Goal: Use online tool/utility: Utilize a website feature to perform a specific function

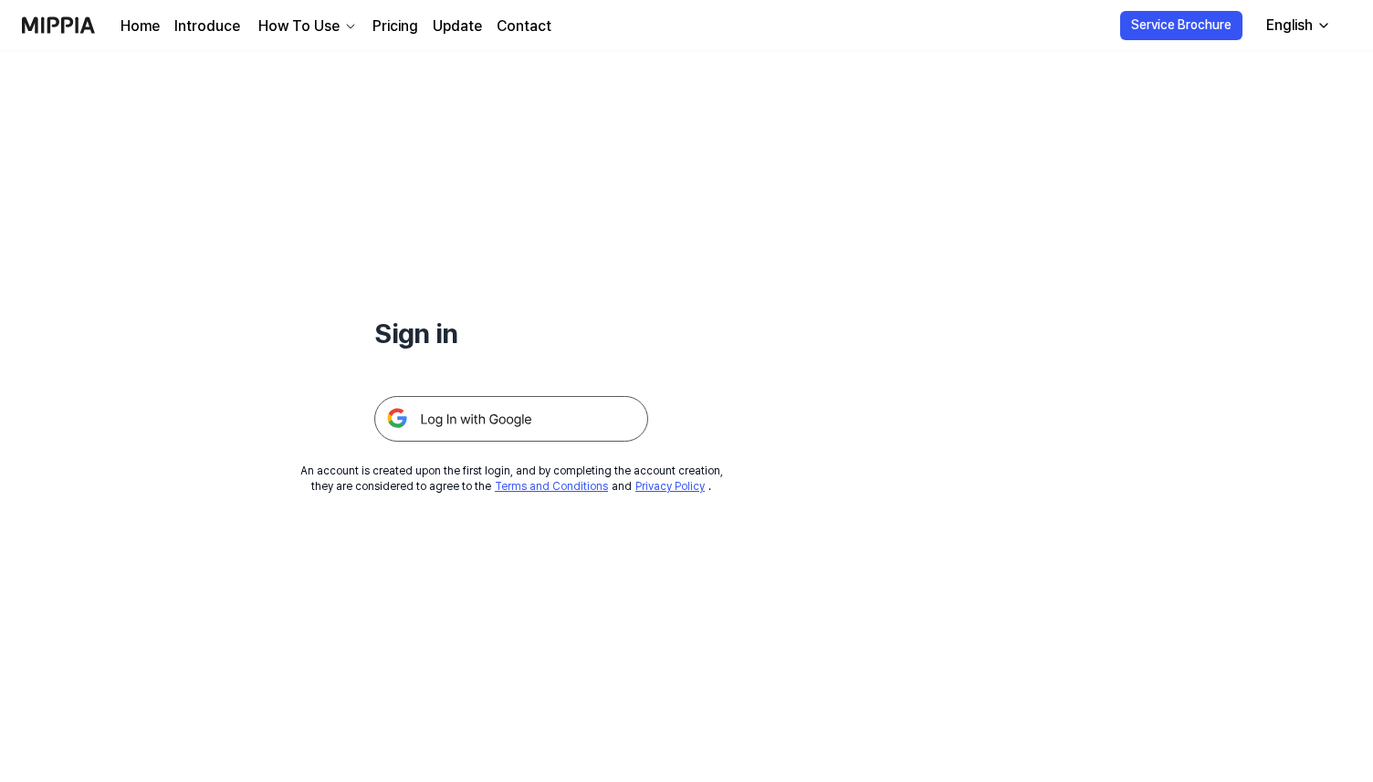
click at [550, 407] on img at bounding box center [511, 419] width 274 height 46
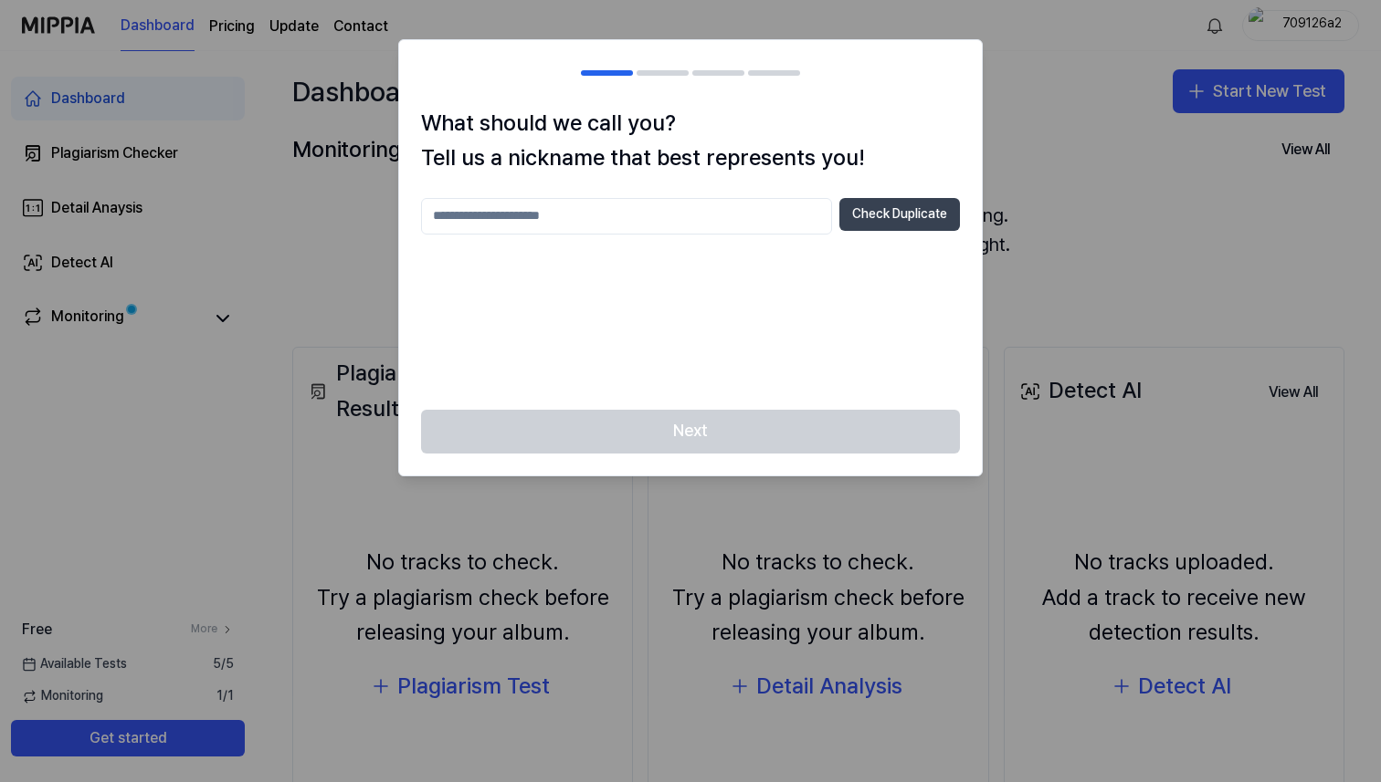
click at [872, 215] on button "Check Duplicate" at bounding box center [899, 214] width 121 height 33
click at [788, 215] on input "text" at bounding box center [626, 216] width 411 height 37
type input "*****"
click at [884, 213] on button "Check Duplicate" at bounding box center [899, 214] width 121 height 33
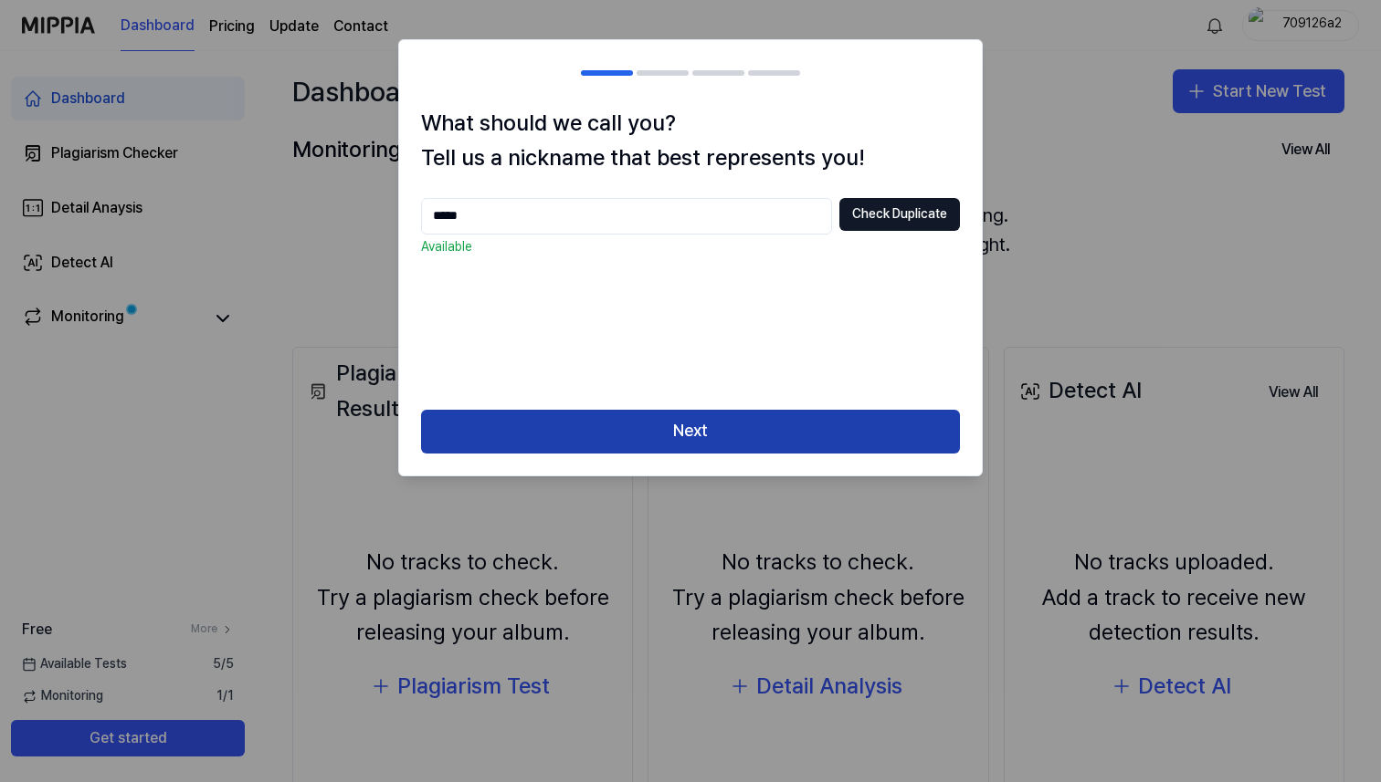
click at [714, 436] on button "Next" at bounding box center [690, 432] width 539 height 44
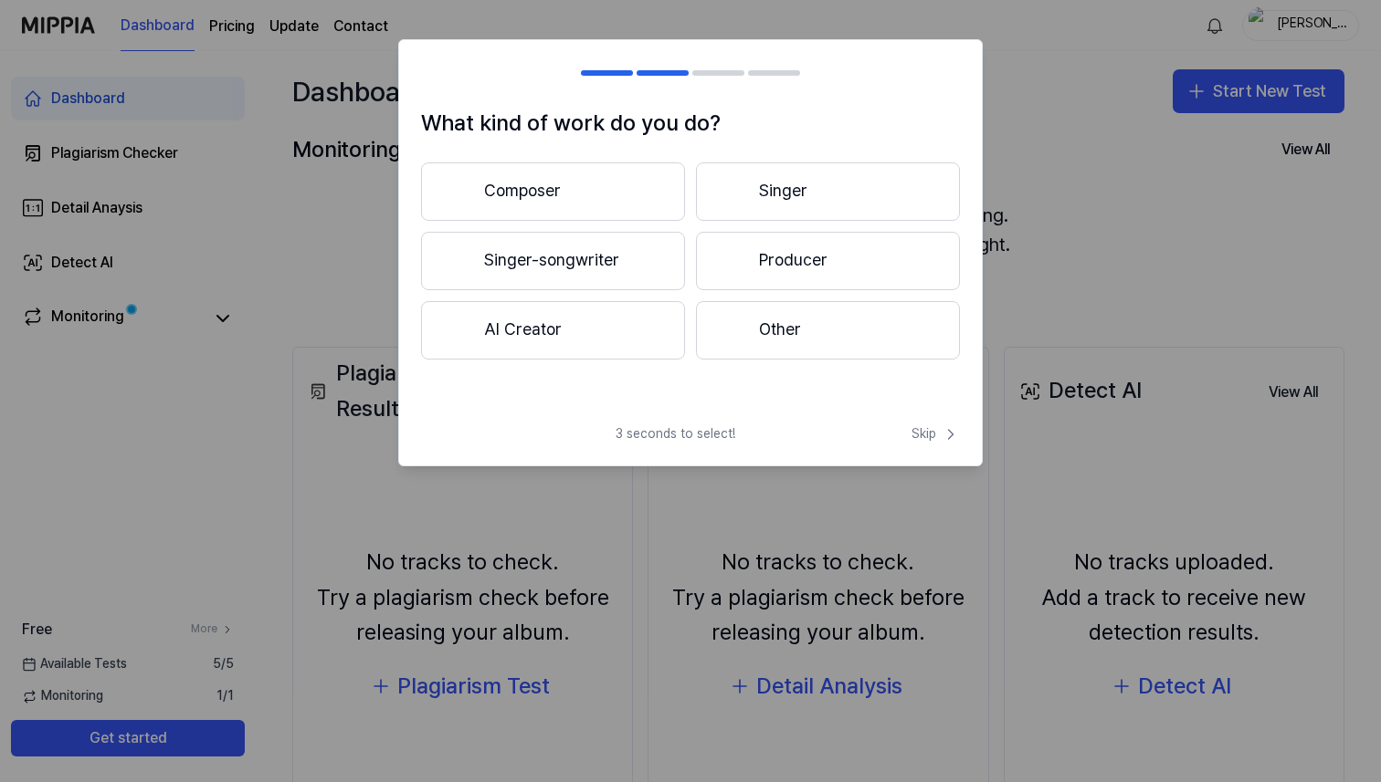
click at [825, 348] on button "Other" at bounding box center [828, 330] width 264 height 58
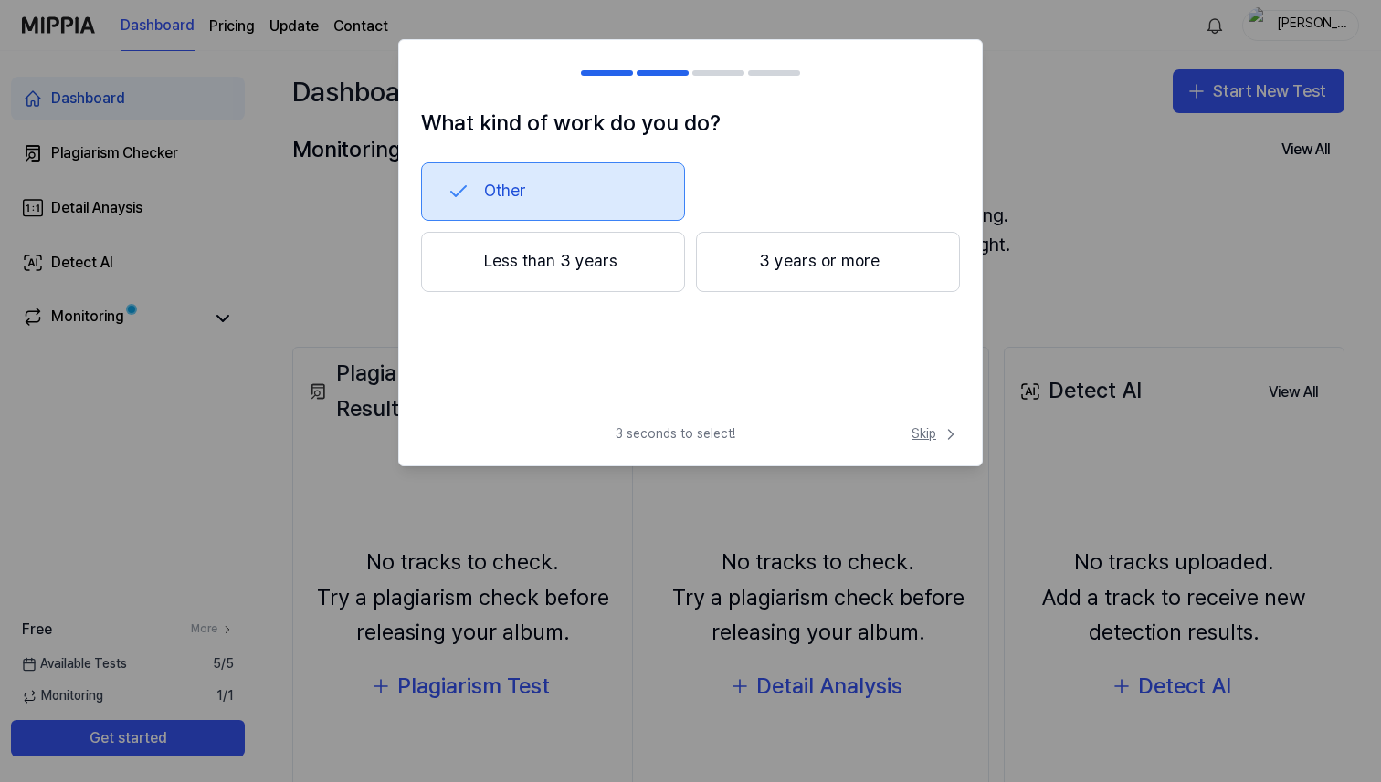
click at [925, 434] on span "Skip" at bounding box center [935, 434] width 48 height 18
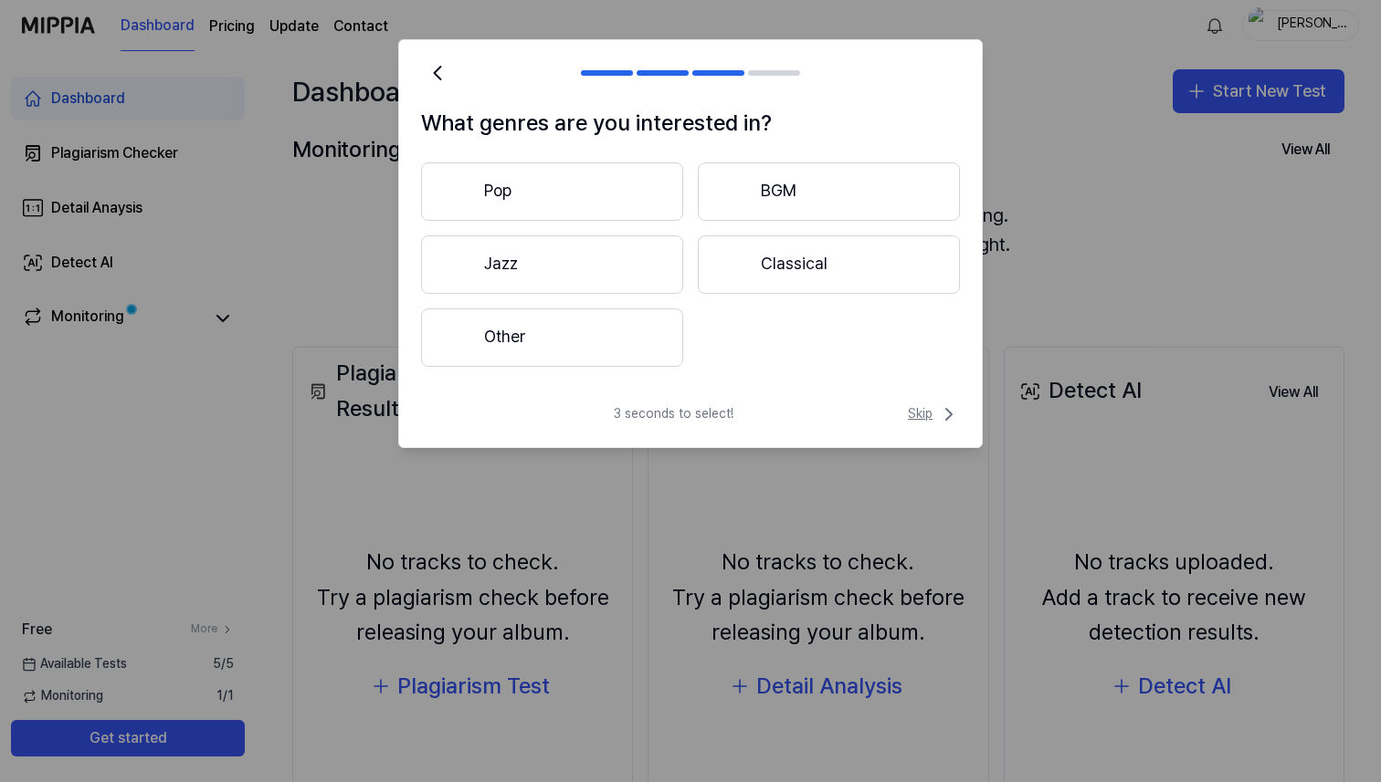
click at [929, 418] on span "Skip" at bounding box center [934, 415] width 52 height 22
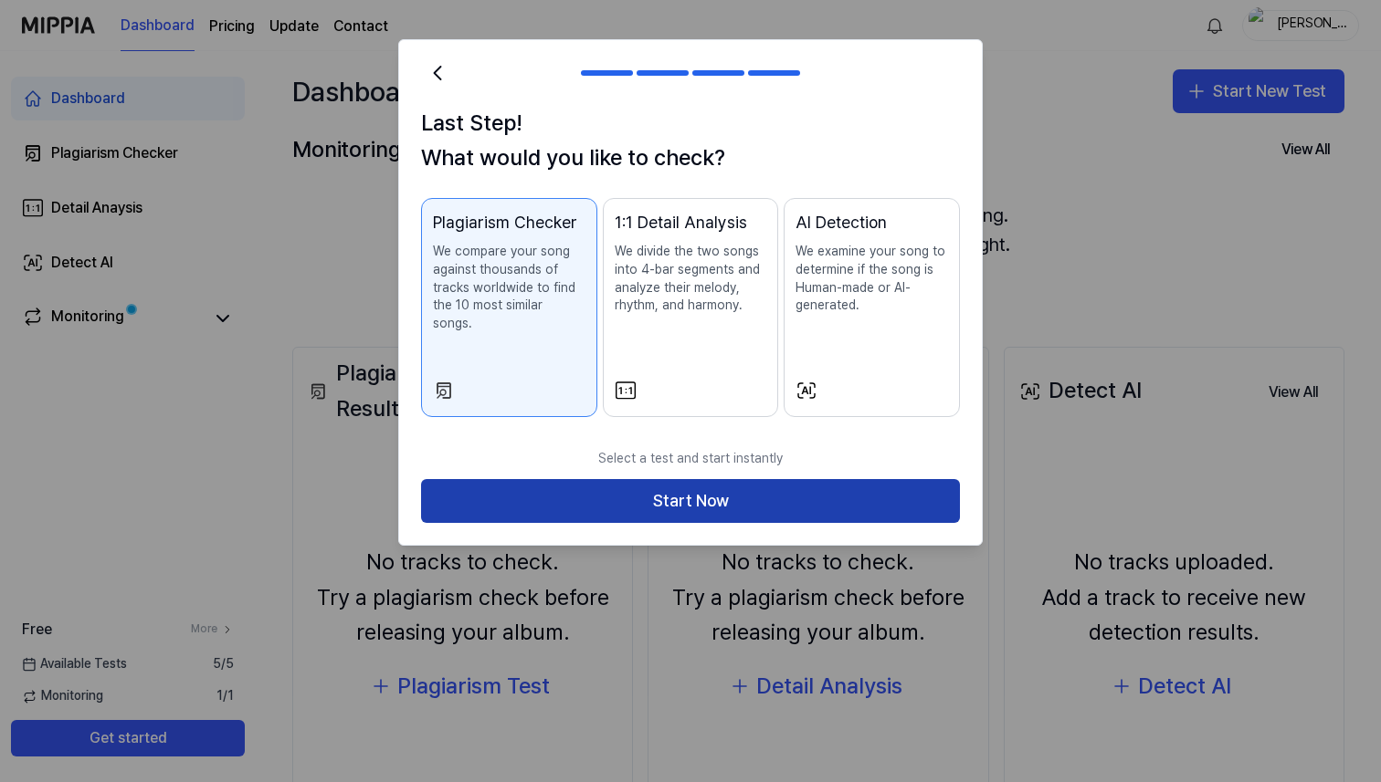
click at [819, 479] on button "Start Now" at bounding box center [690, 501] width 539 height 44
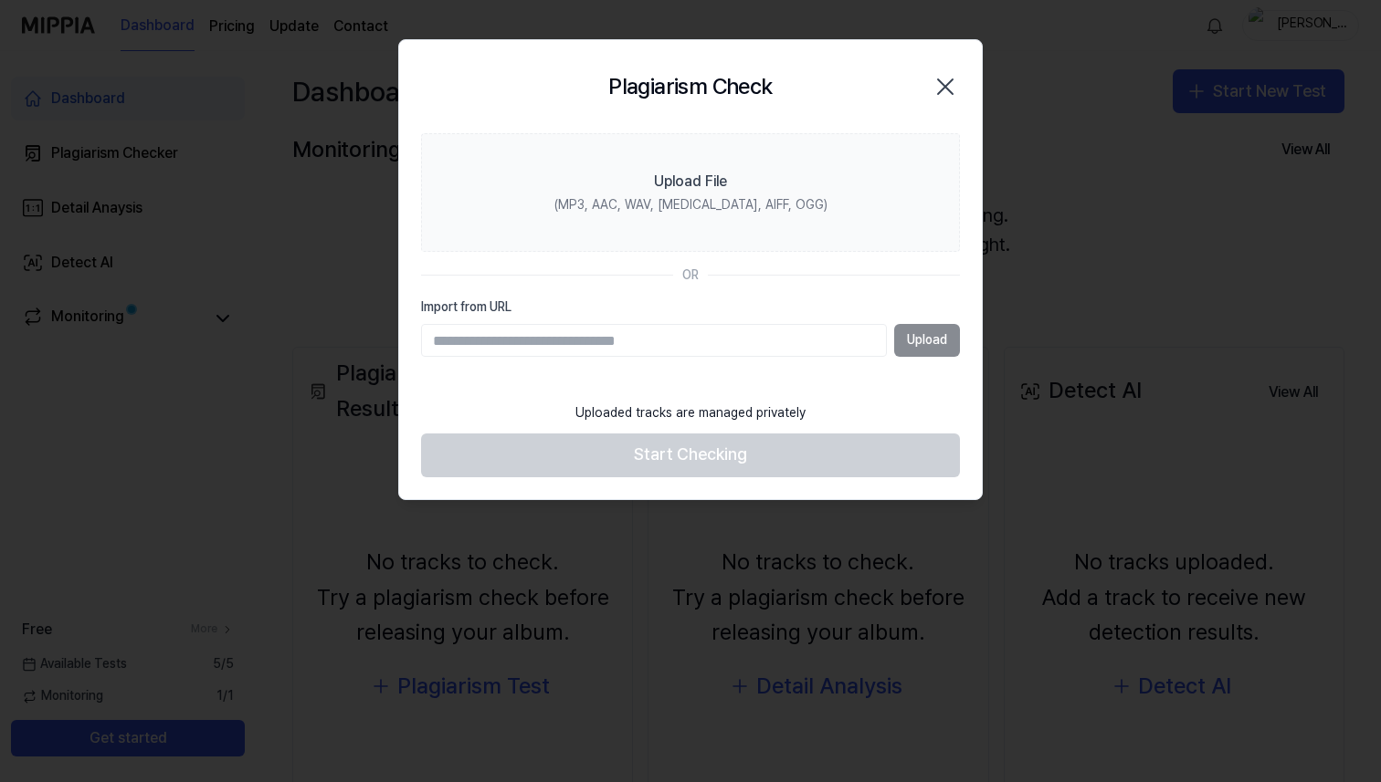
paste input "**********"
type input "**********"
click at [904, 346] on button "Upload" at bounding box center [927, 340] width 66 height 33
click at [791, 346] on input "Import from URL" at bounding box center [654, 340] width 466 height 33
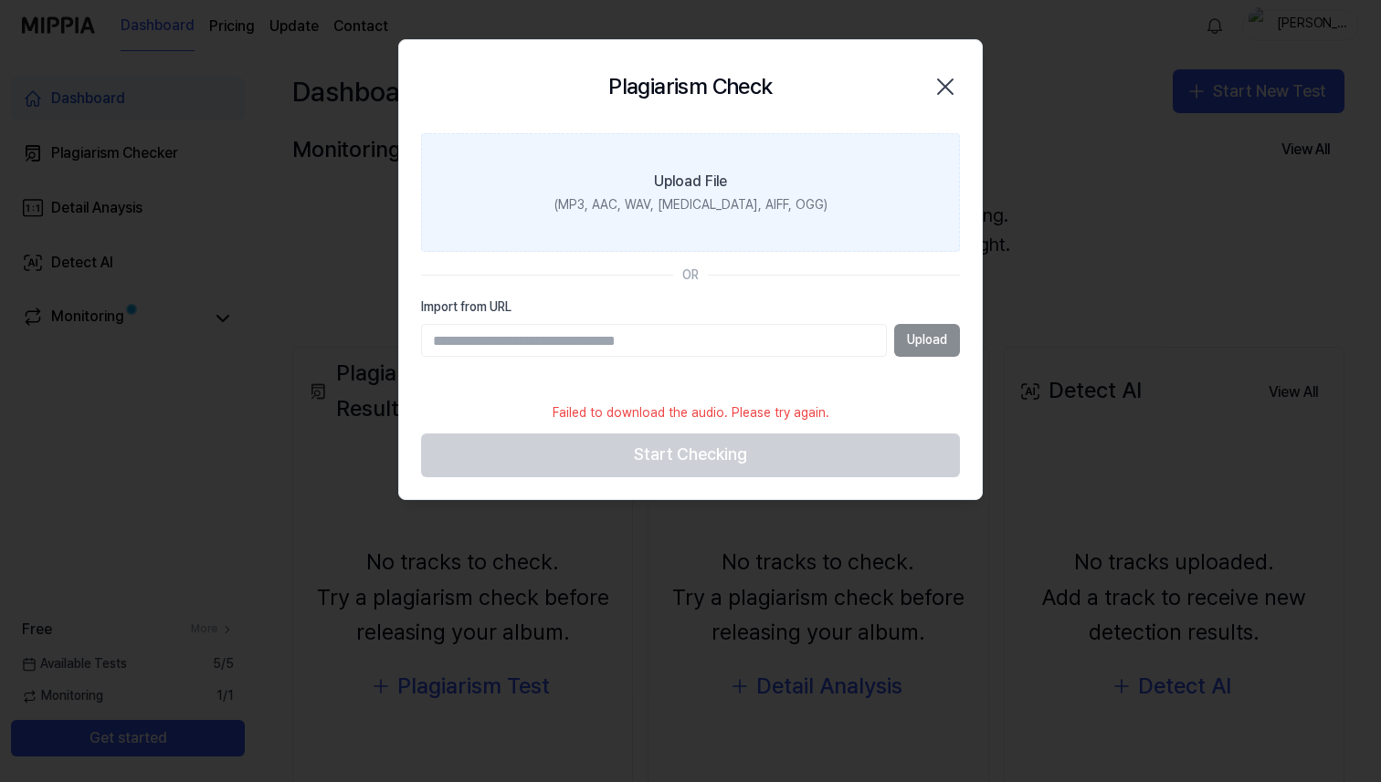
click at [695, 199] on div "(MP3, AAC, WAV, FLAC, AIFF, OGG)" at bounding box center [690, 205] width 273 height 18
click at [0, 0] on input "Upload File (MP3, AAC, WAV, FLAC, AIFF, OGG)" at bounding box center [0, 0] width 0 height 0
click at [695, 205] on div "(MP3, AAC, WAV, FLAC, AIFF, OGG)" at bounding box center [690, 205] width 273 height 18
click at [0, 0] on input "Upload File (MP3, AAC, WAV, FLAC, AIFF, OGG)" at bounding box center [0, 0] width 0 height 0
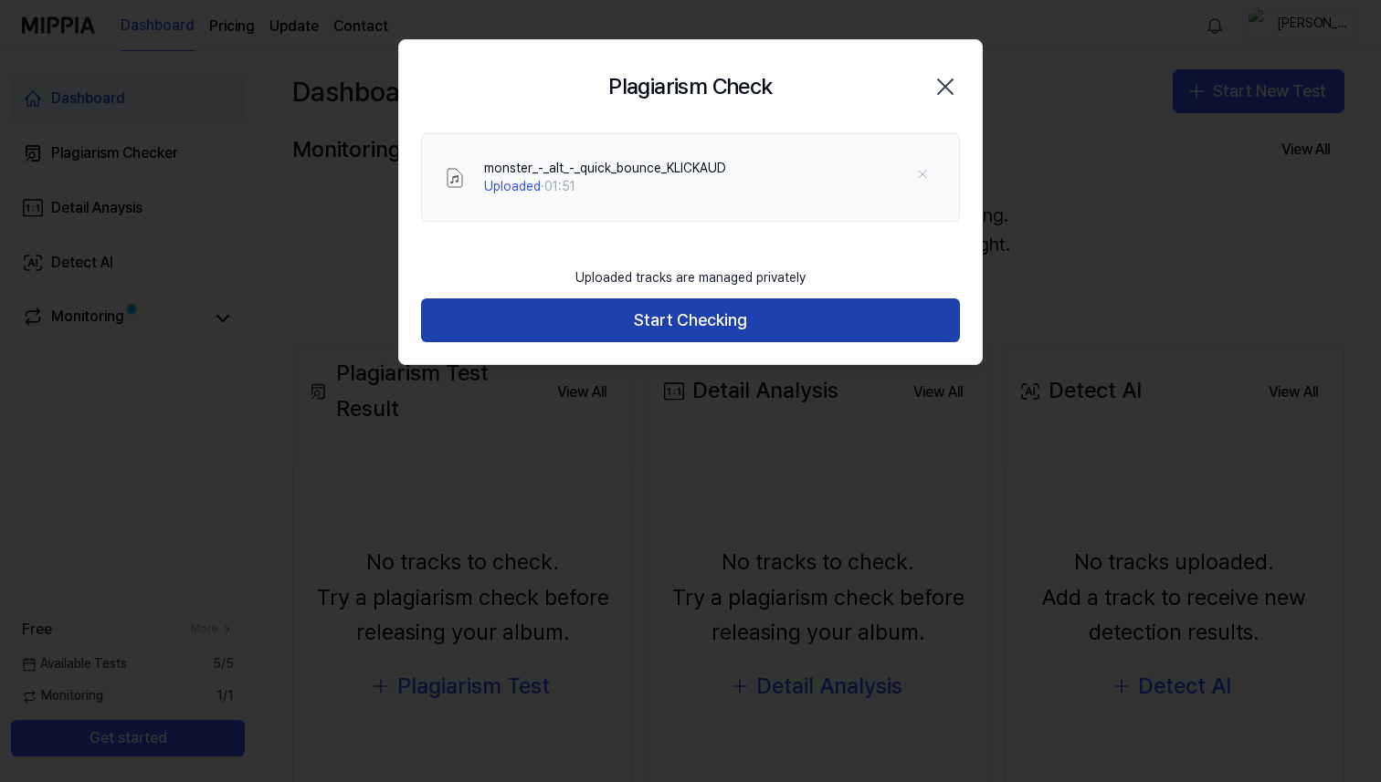
click at [791, 333] on button "Start Checking" at bounding box center [690, 321] width 539 height 44
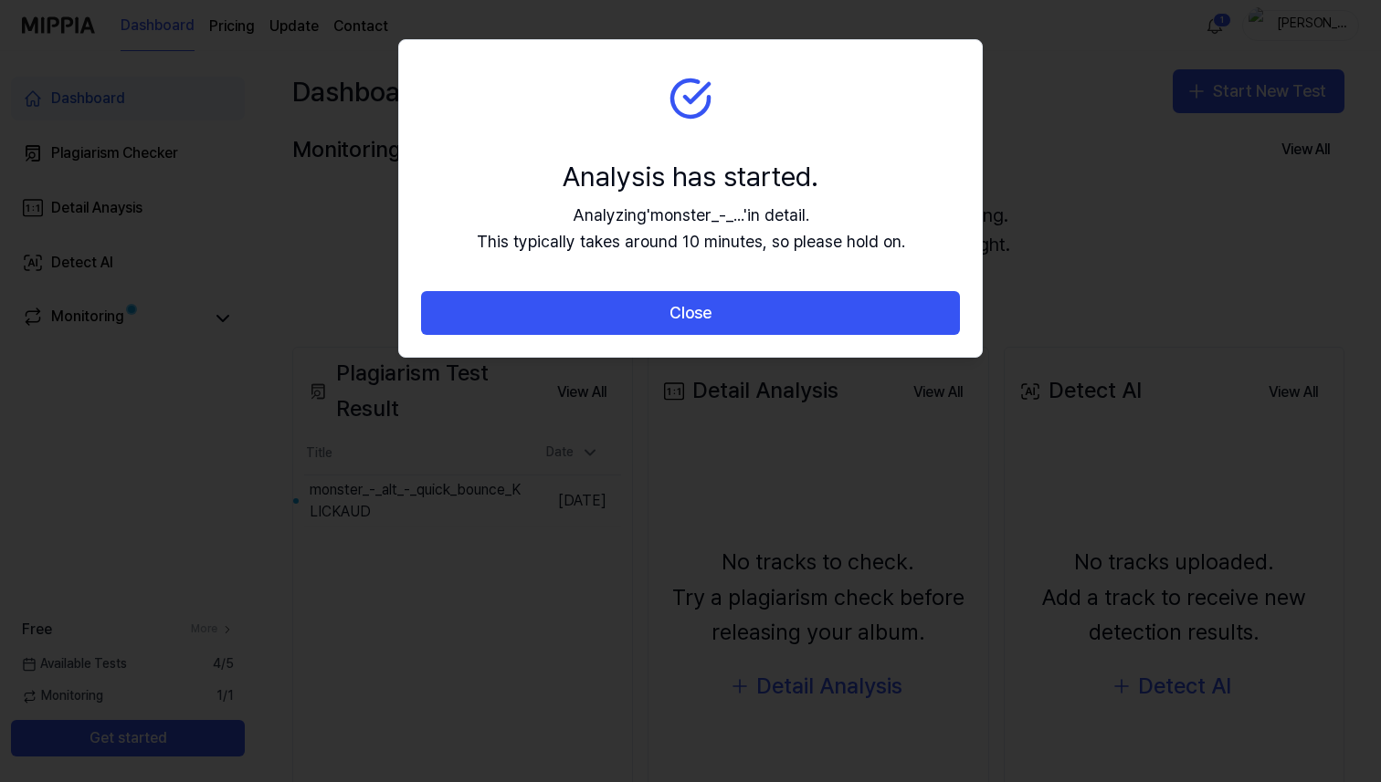
click at [839, 123] on section "Analysis has started. Analyzing ' monster_-_... ' in detail. This typically tak…" at bounding box center [690, 166] width 583 height 252
